Goal: Transaction & Acquisition: Book appointment/travel/reservation

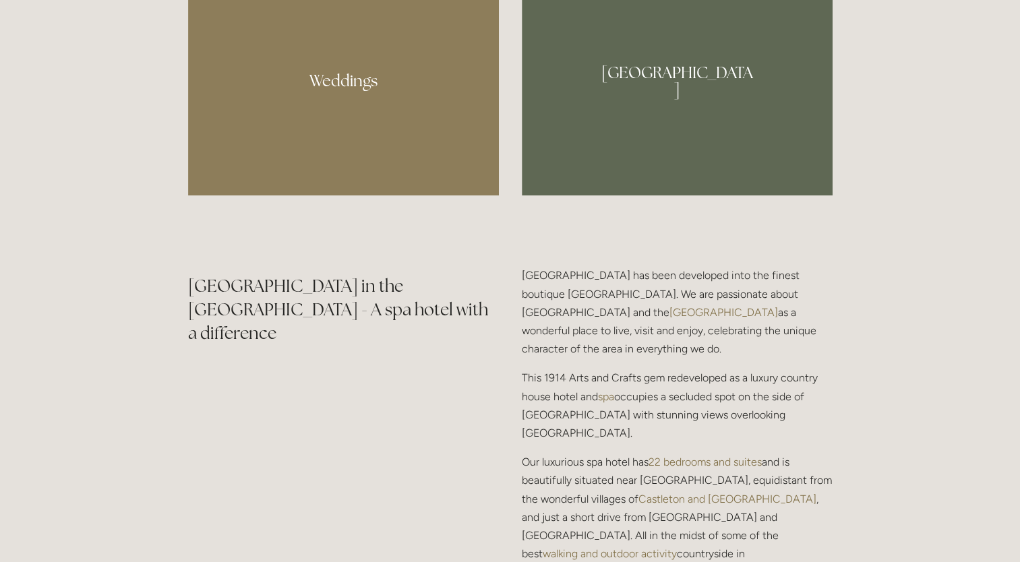
scroll to position [1484, 0]
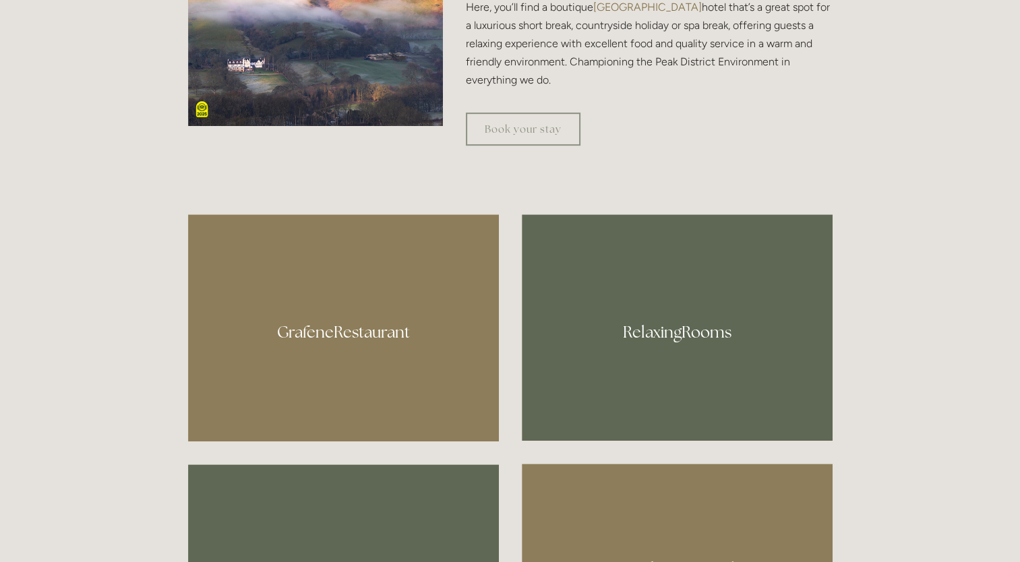
scroll to position [877, 0]
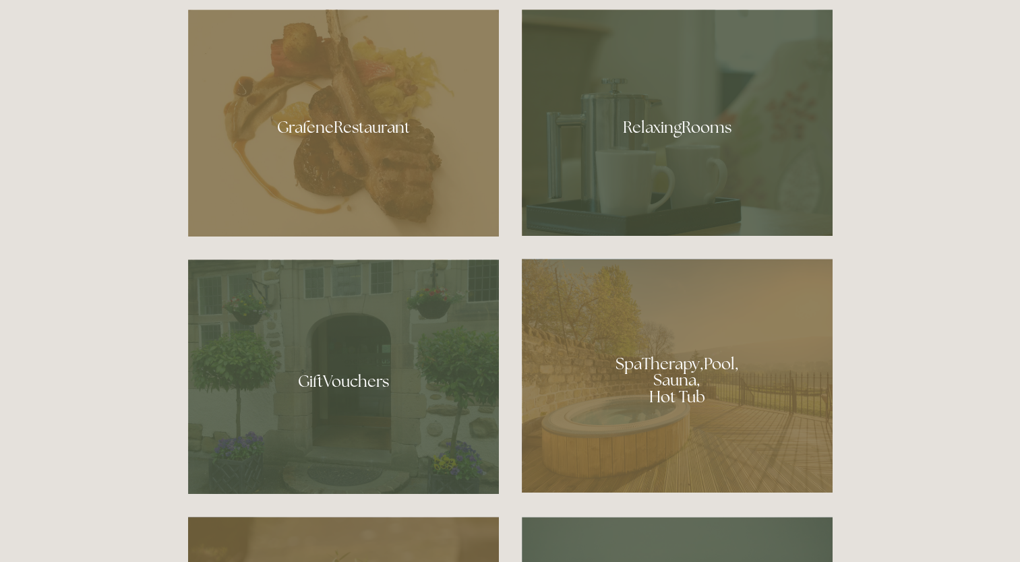
click at [634, 312] on div at bounding box center [677, 376] width 311 height 234
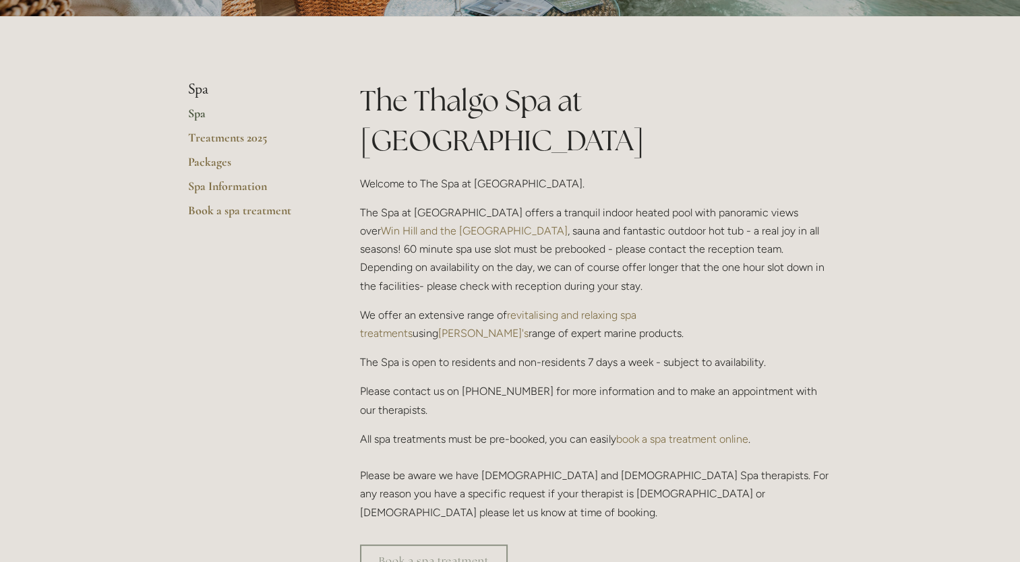
scroll to position [270, 0]
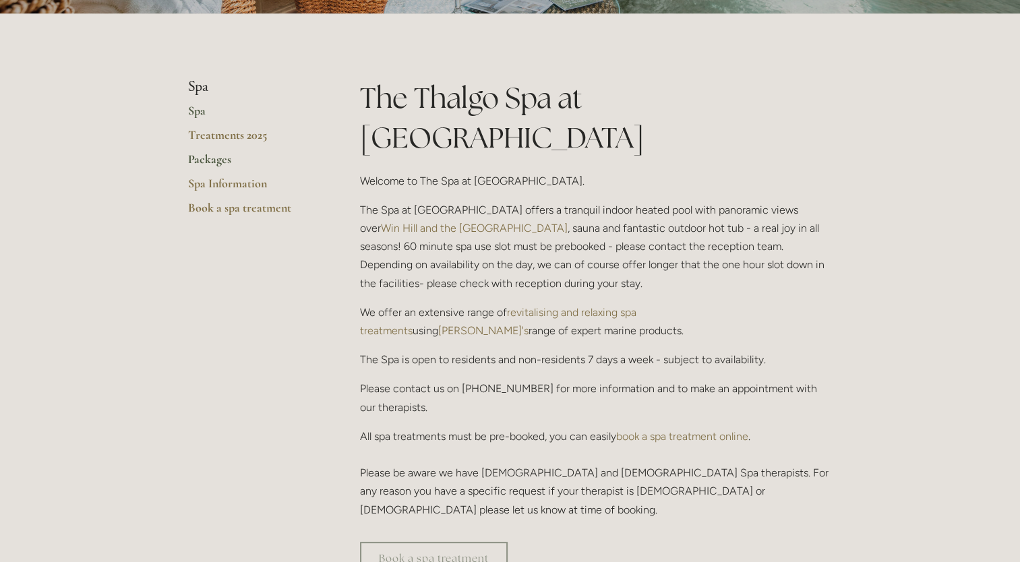
click at [219, 155] on link "Packages" at bounding box center [252, 164] width 129 height 24
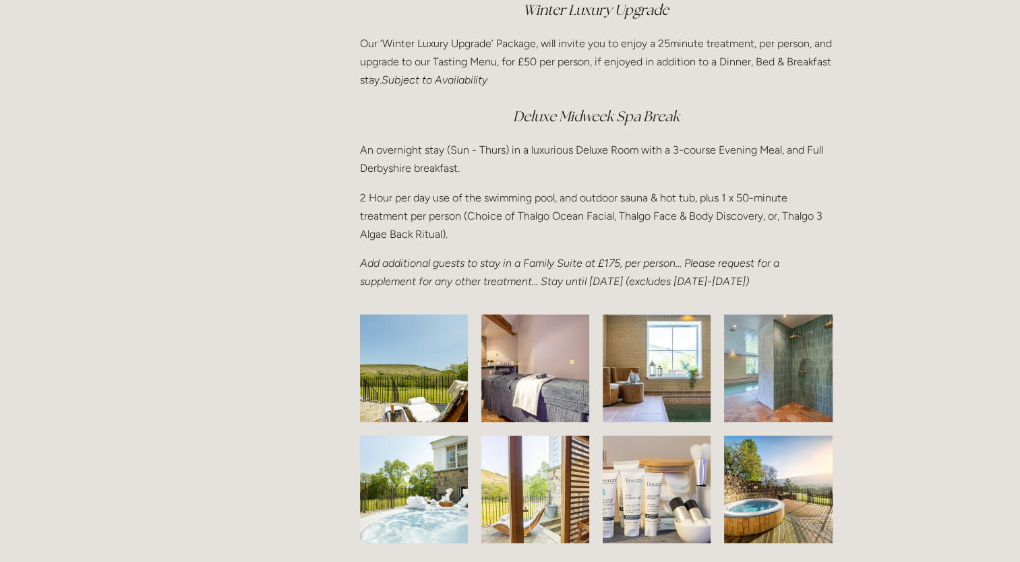
scroll to position [1956, 0]
